Goal: Communication & Community: Answer question/provide support

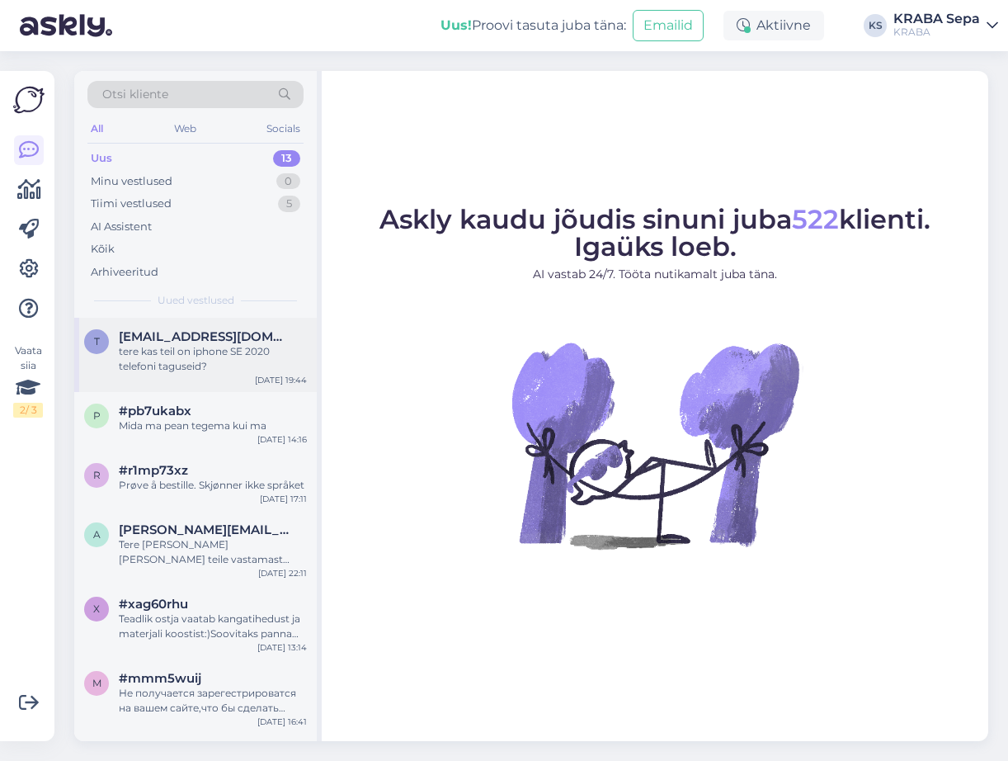
click at [191, 340] on span "[EMAIL_ADDRESS][DOMAIN_NAME]" at bounding box center [205, 336] width 172 height 15
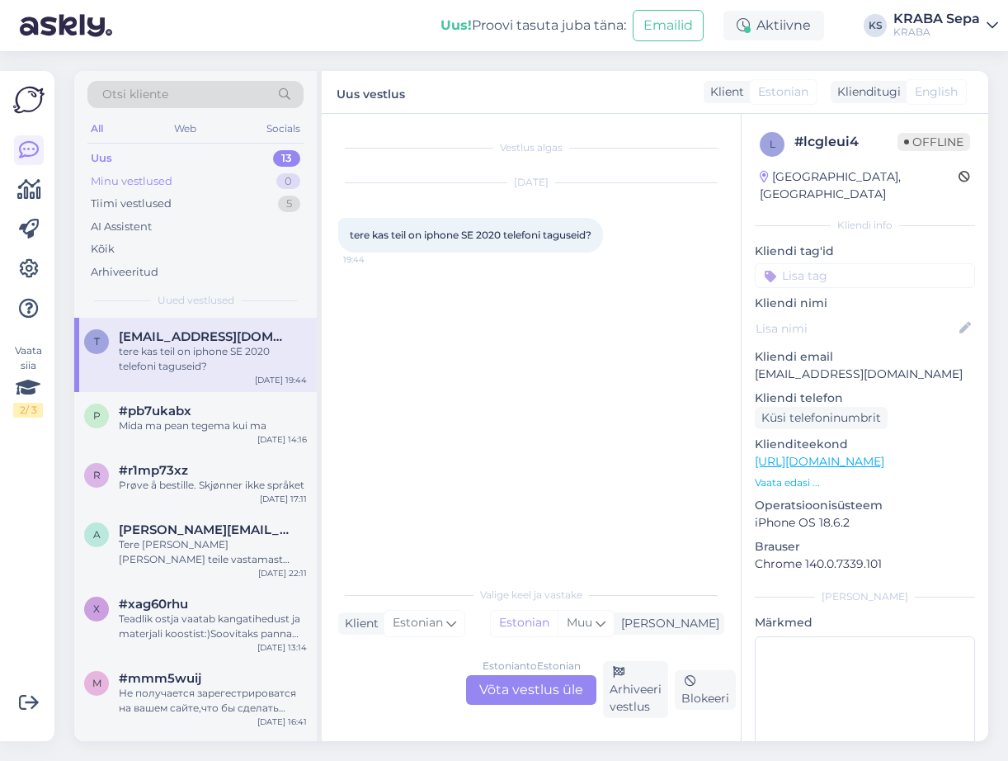
click at [211, 189] on div "Minu vestlused 0" at bounding box center [195, 181] width 216 height 23
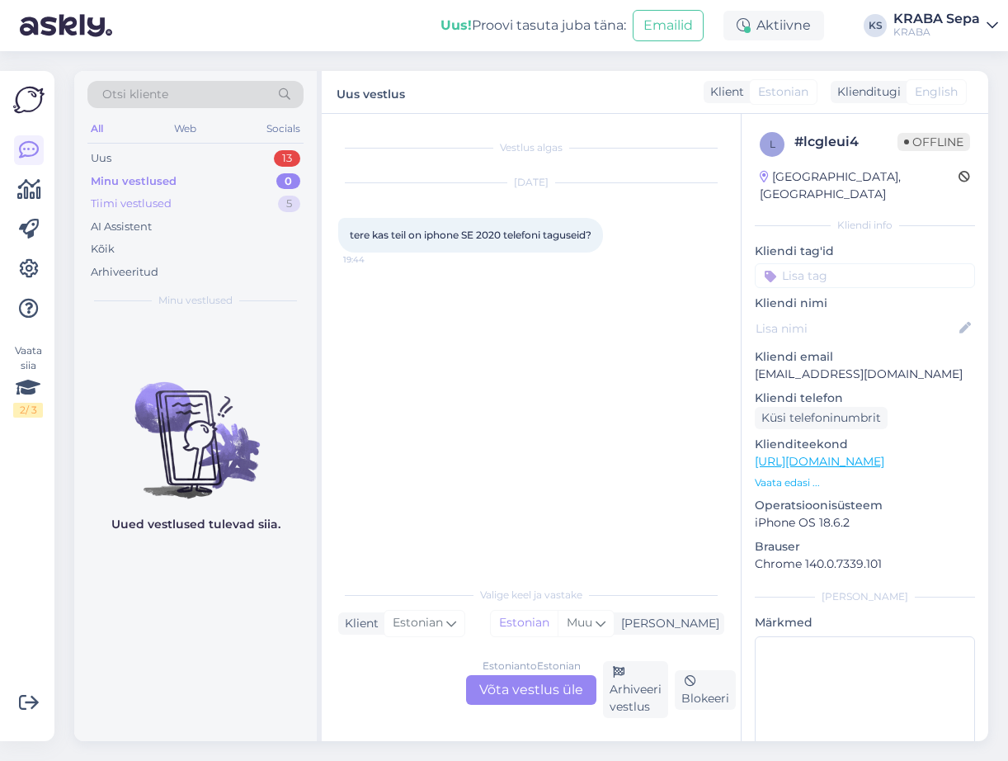
click at [205, 203] on div "Tiimi vestlused 5" at bounding box center [195, 203] width 216 height 23
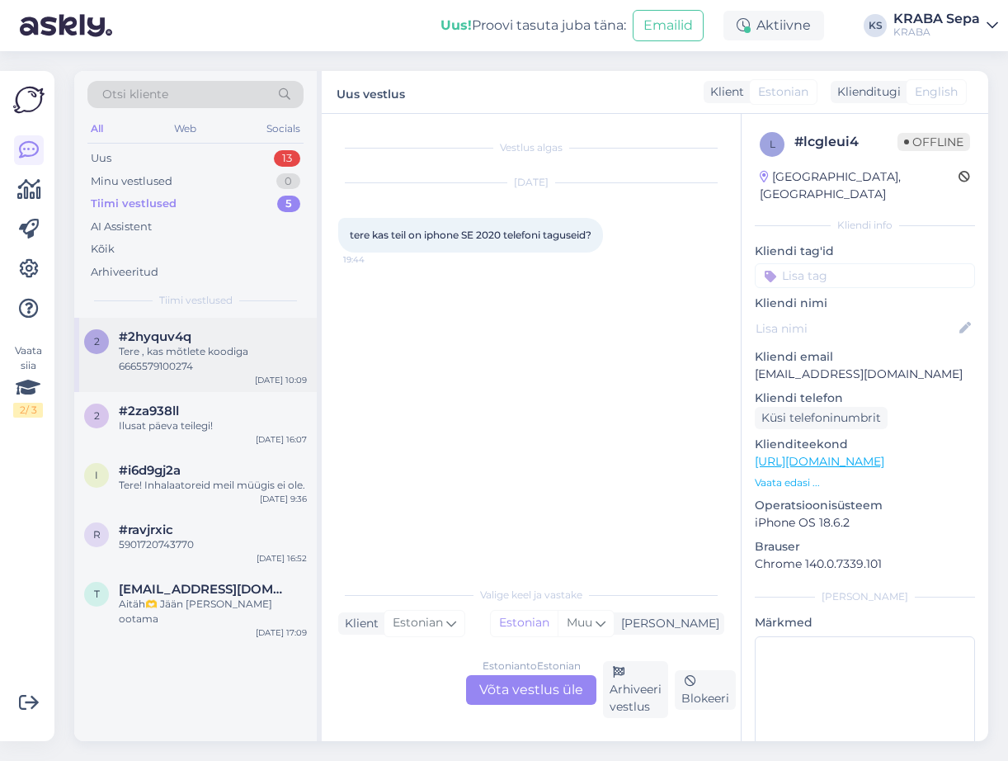
click at [190, 331] on span "#2hyquv4q" at bounding box center [155, 336] width 73 height 15
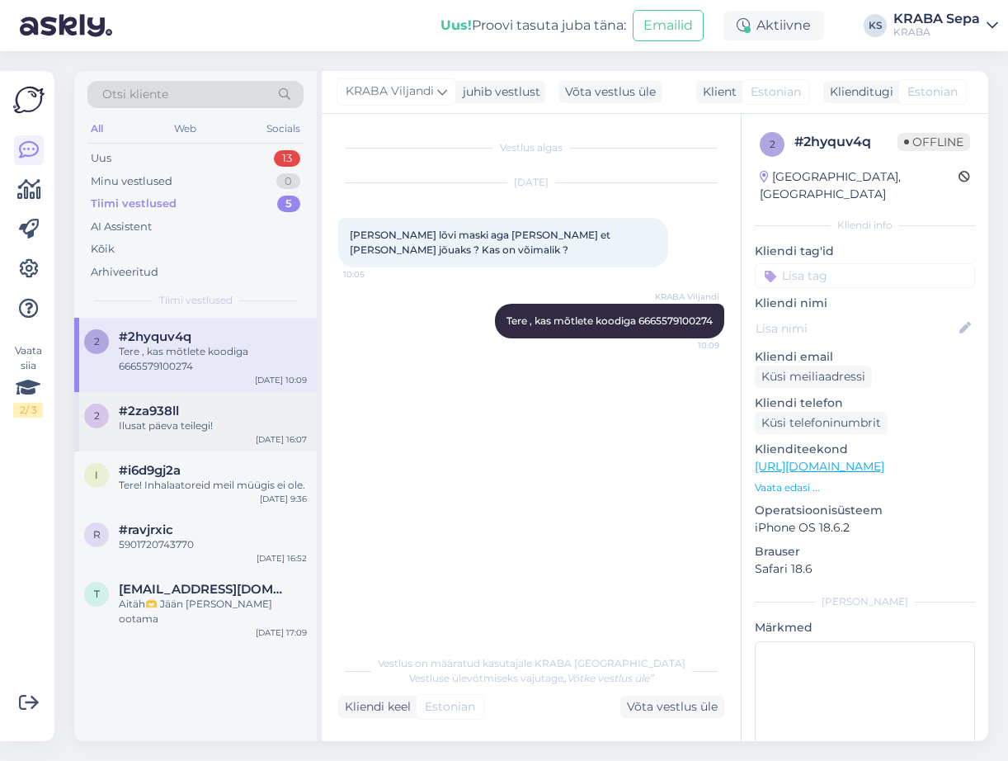
click at [151, 421] on div "Ilusat päeva teilegi!" at bounding box center [213, 425] width 188 height 15
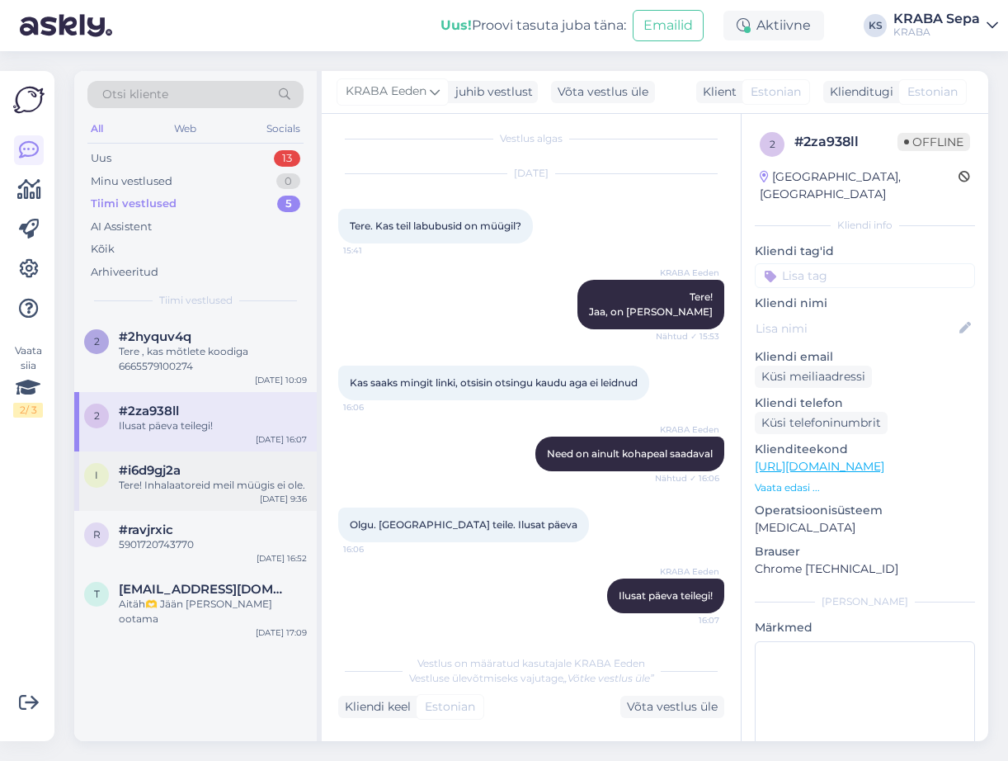
click at [203, 457] on div "i #i6d9gj2a Tere! Inhalaatoreid meil müügis ei ole. [DATE] 9:36" at bounding box center [195, 480] width 243 height 59
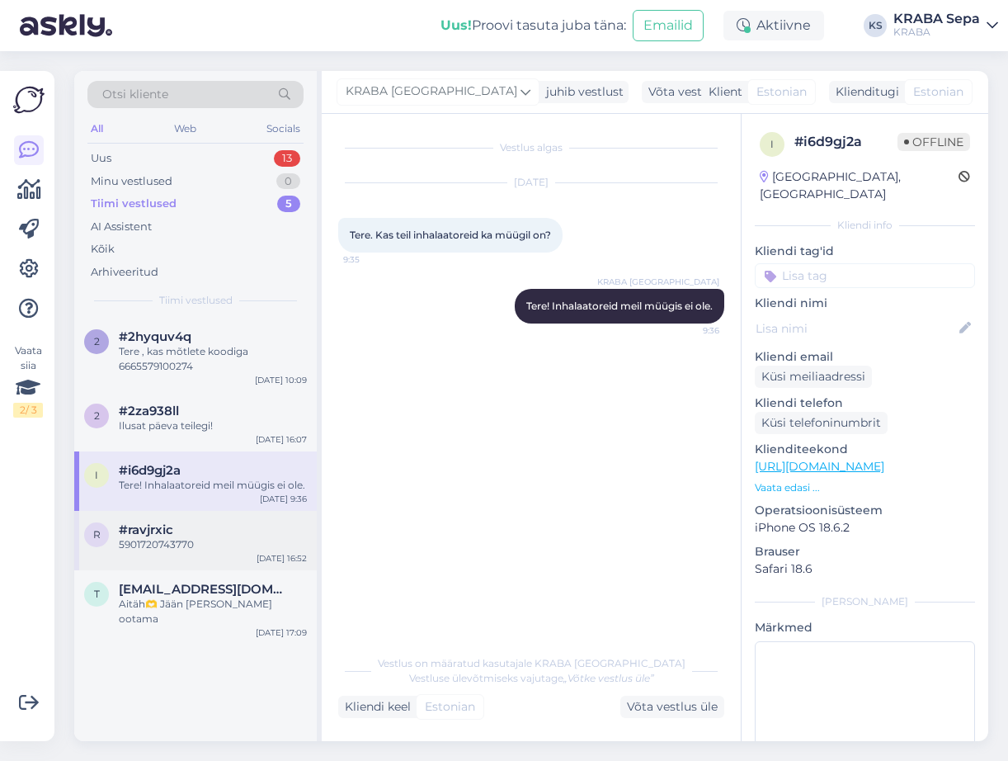
click at [205, 527] on div "#ravjrxic" at bounding box center [213, 529] width 188 height 15
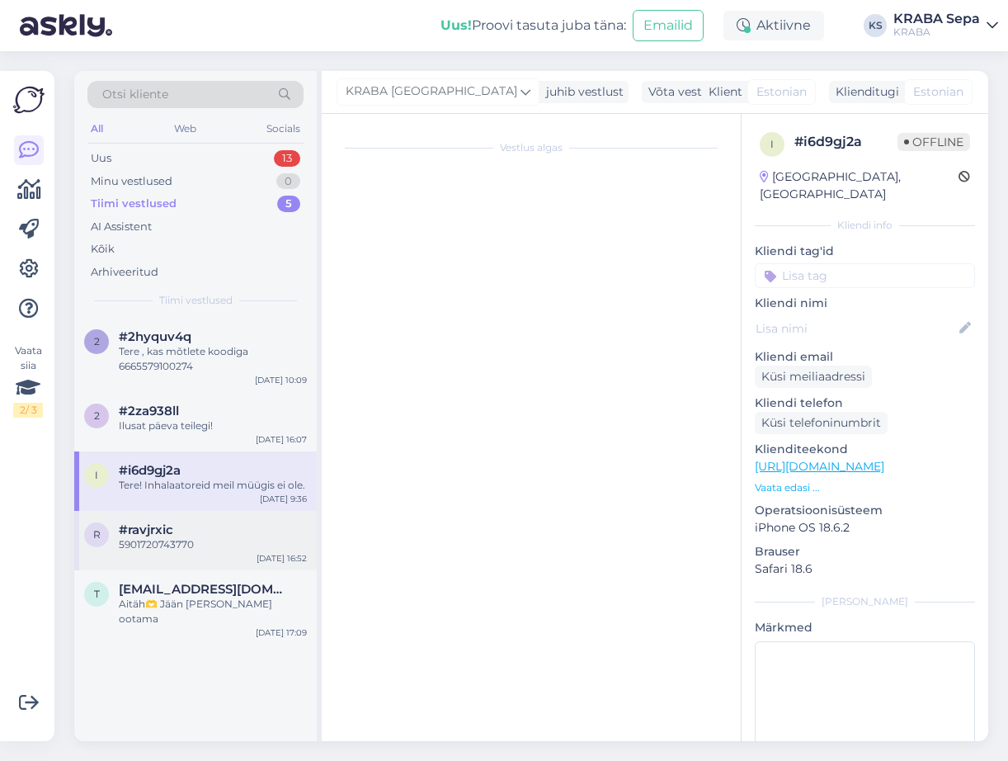
scroll to position [491, 0]
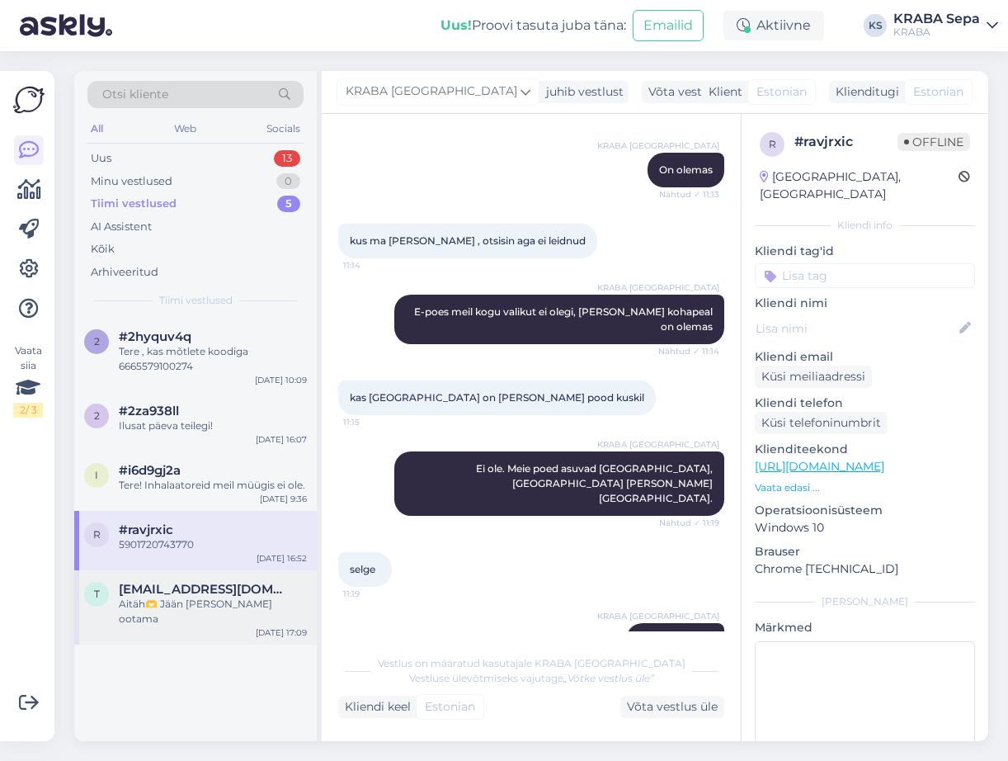
click at [222, 583] on span "[EMAIL_ADDRESS][DOMAIN_NAME]" at bounding box center [205, 589] width 172 height 15
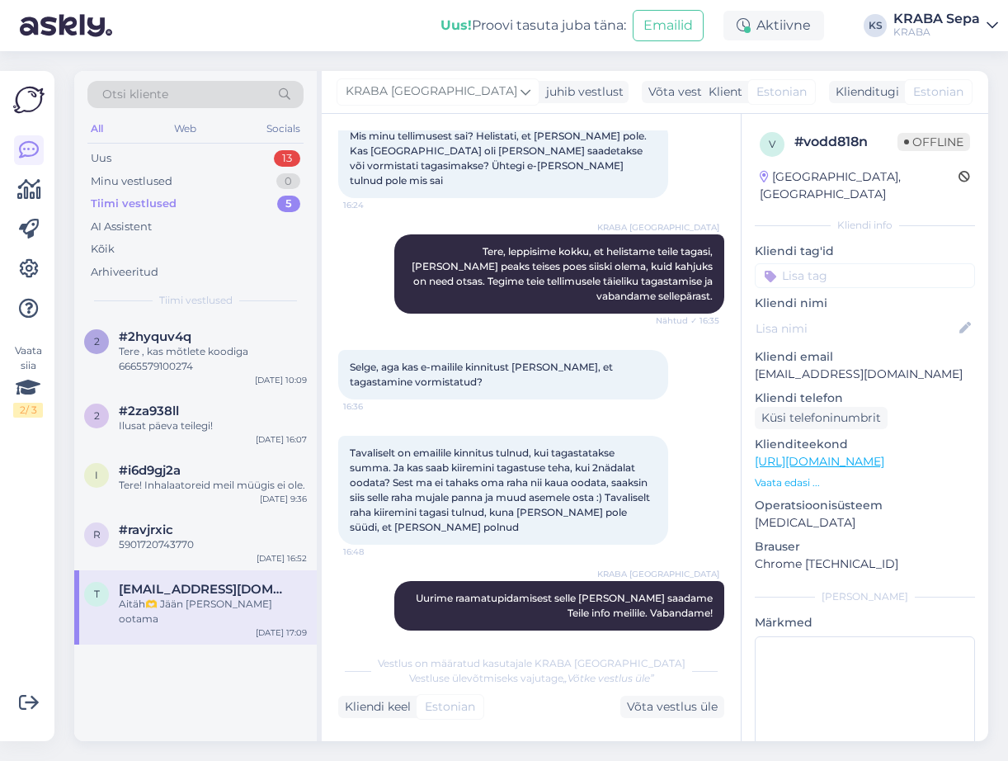
scroll to position [314, 0]
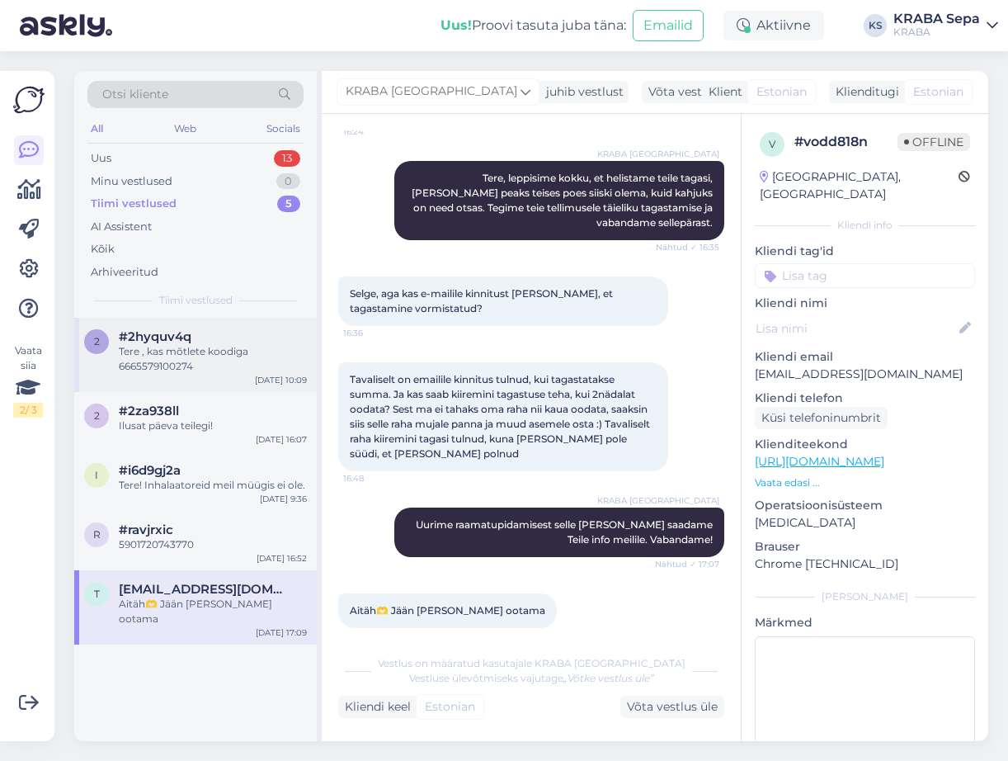
click at [186, 350] on div "Tere , kas mõtlete koodiga 6665579100274" at bounding box center [213, 359] width 188 height 30
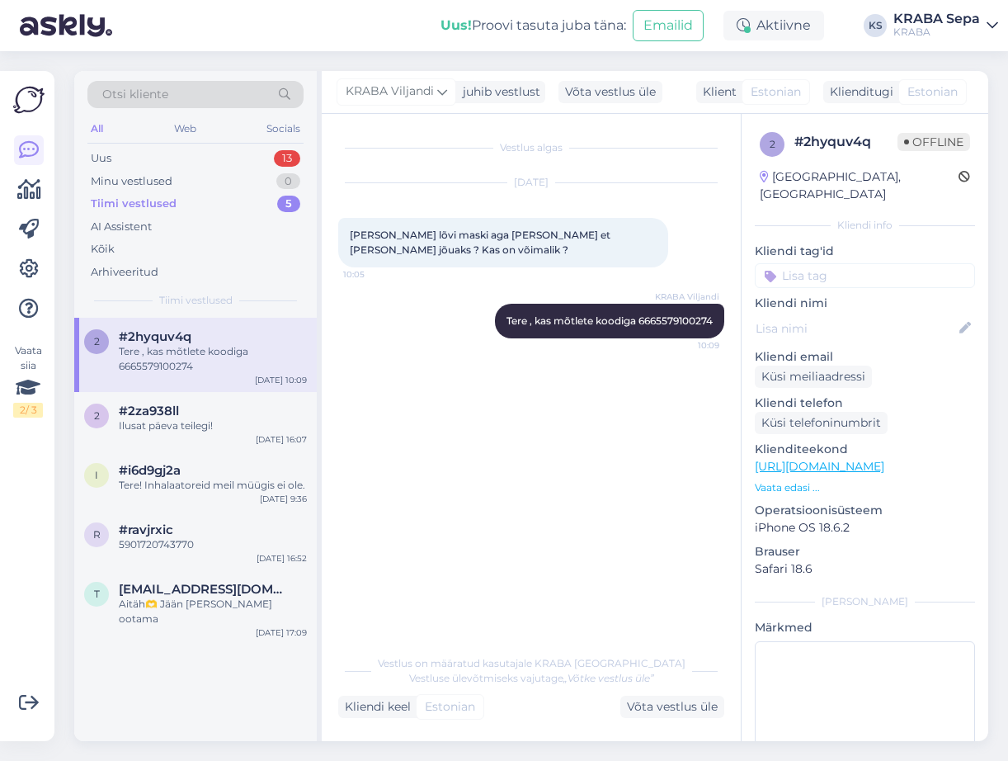
scroll to position [0, 0]
click at [220, 182] on div "Minu vestlused 0" at bounding box center [195, 181] width 216 height 23
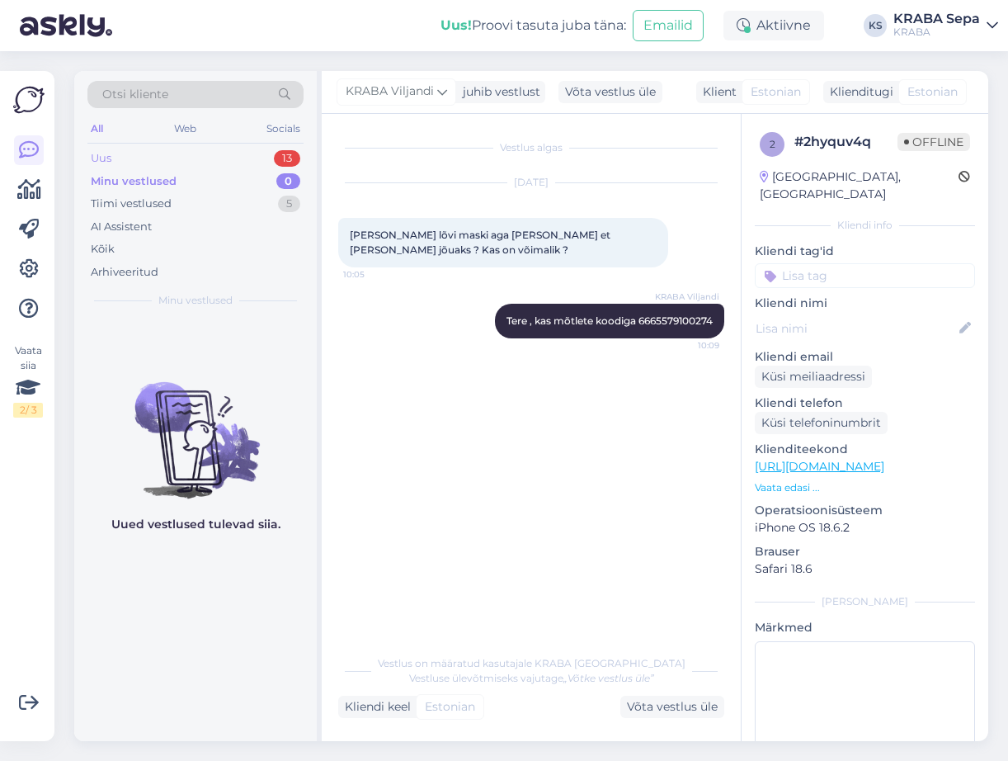
click at [216, 164] on div "Uus 13" at bounding box center [195, 158] width 216 height 23
